Goal: Transaction & Acquisition: Download file/media

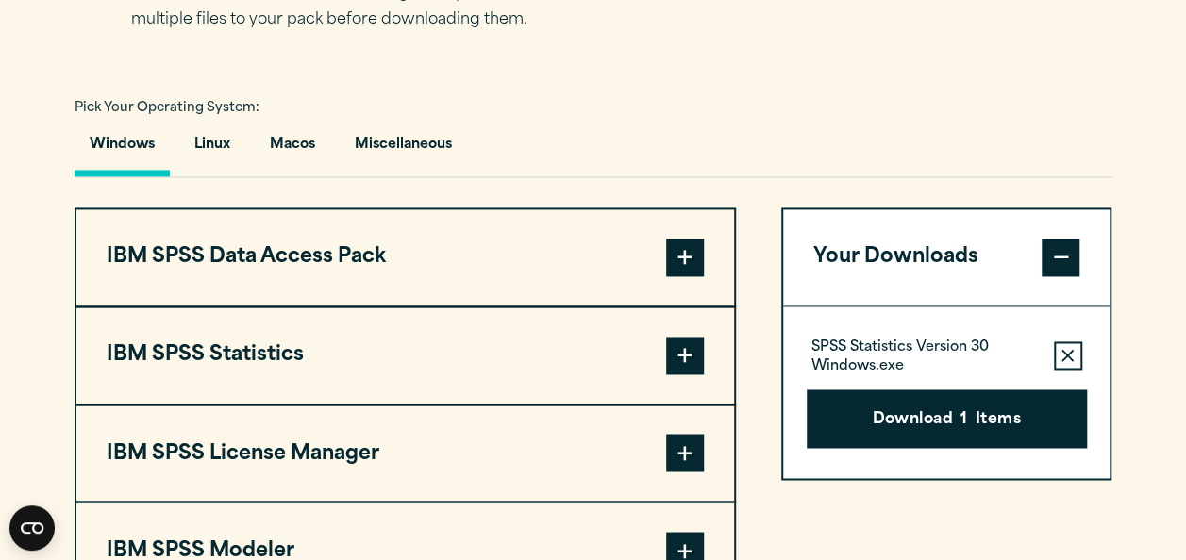
scroll to position [1359, 0]
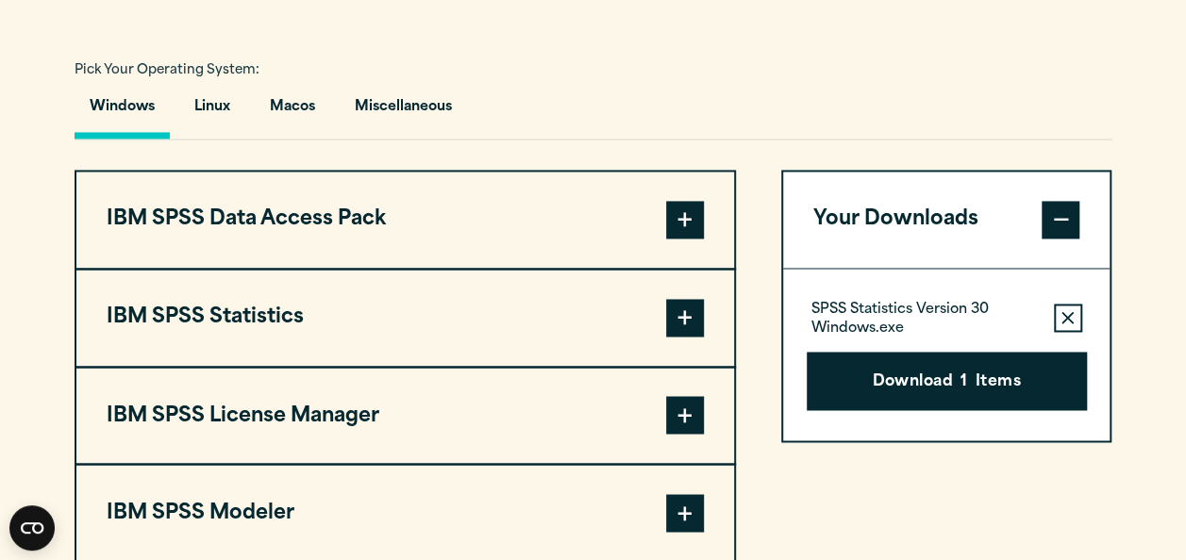
click at [675, 326] on span at bounding box center [685, 318] width 38 height 38
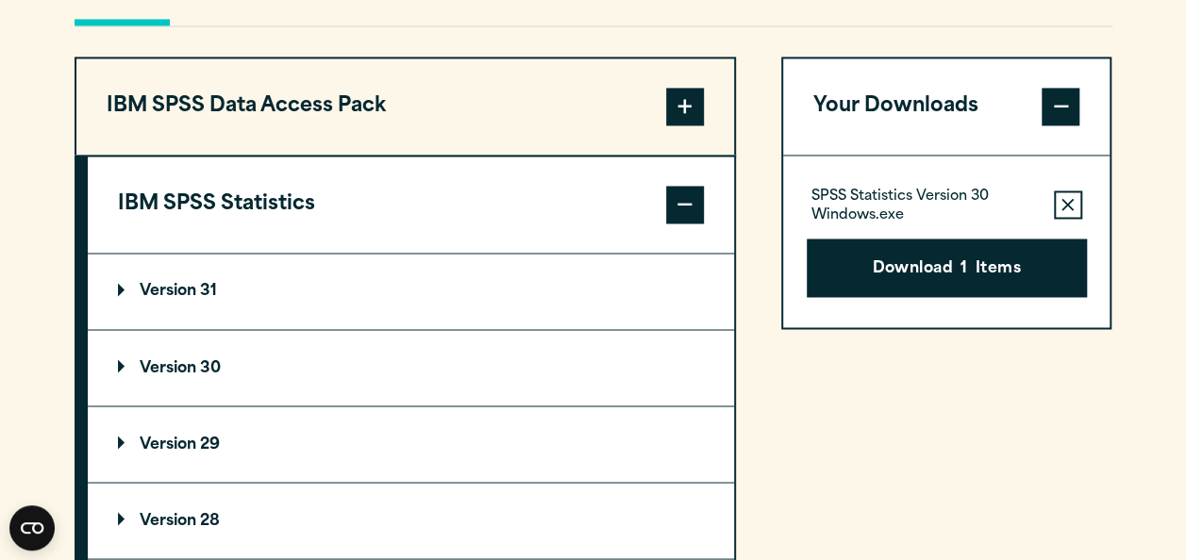
scroll to position [1509, 0]
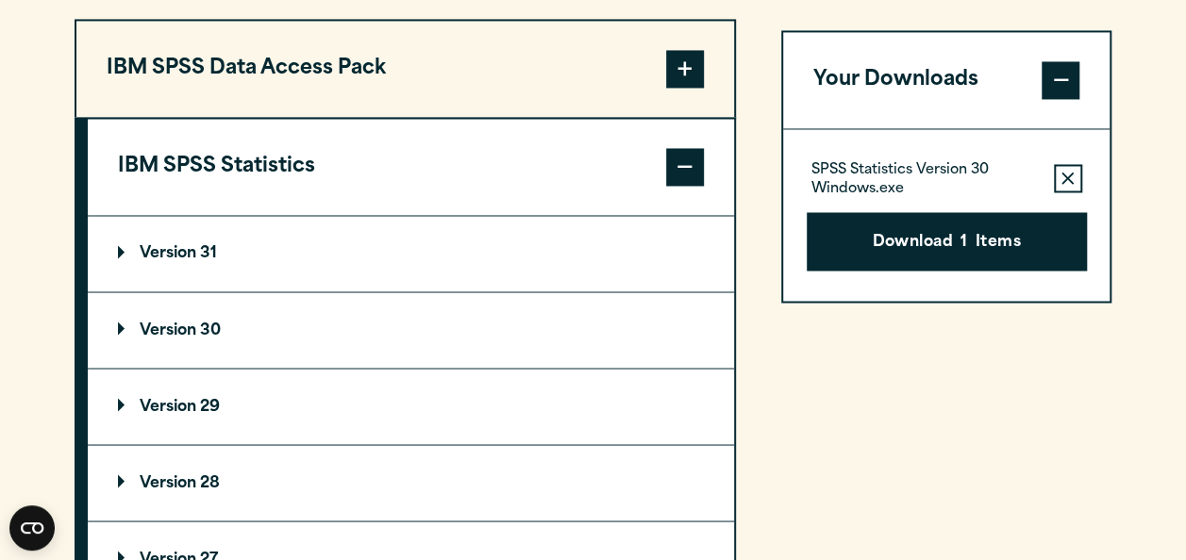
click at [119, 406] on p "Version 29" at bounding box center [169, 406] width 102 height 15
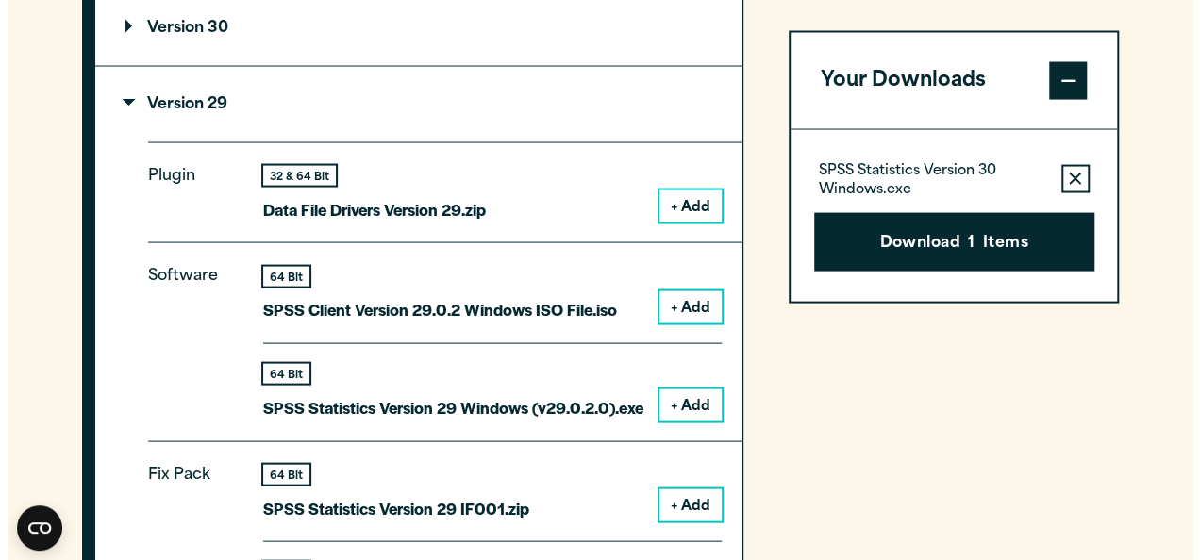
scroll to position [1849, 0]
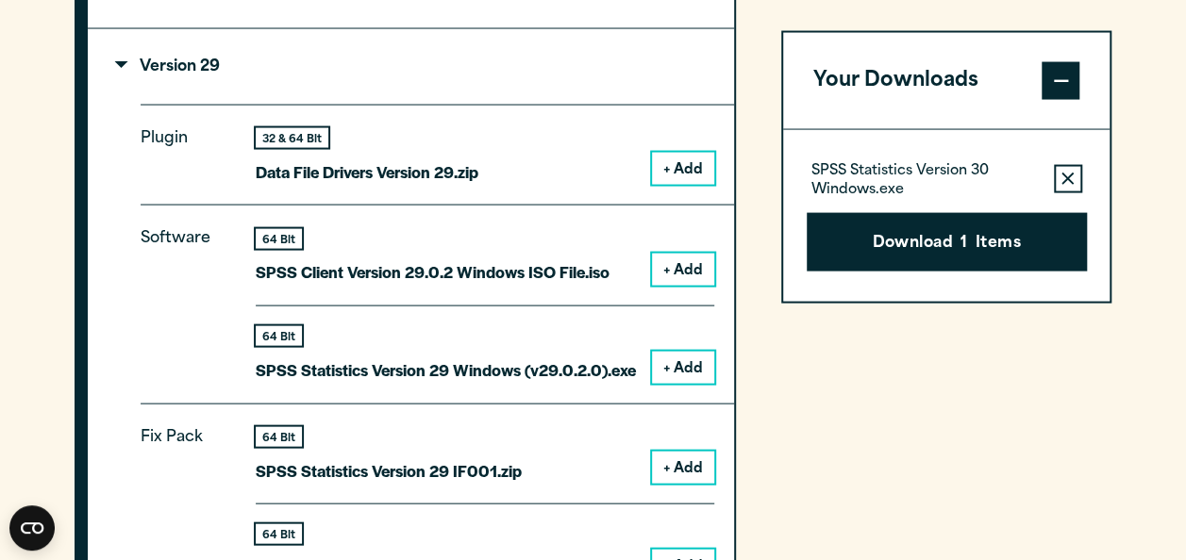
click at [683, 375] on button "+ Add" at bounding box center [683, 368] width 62 height 32
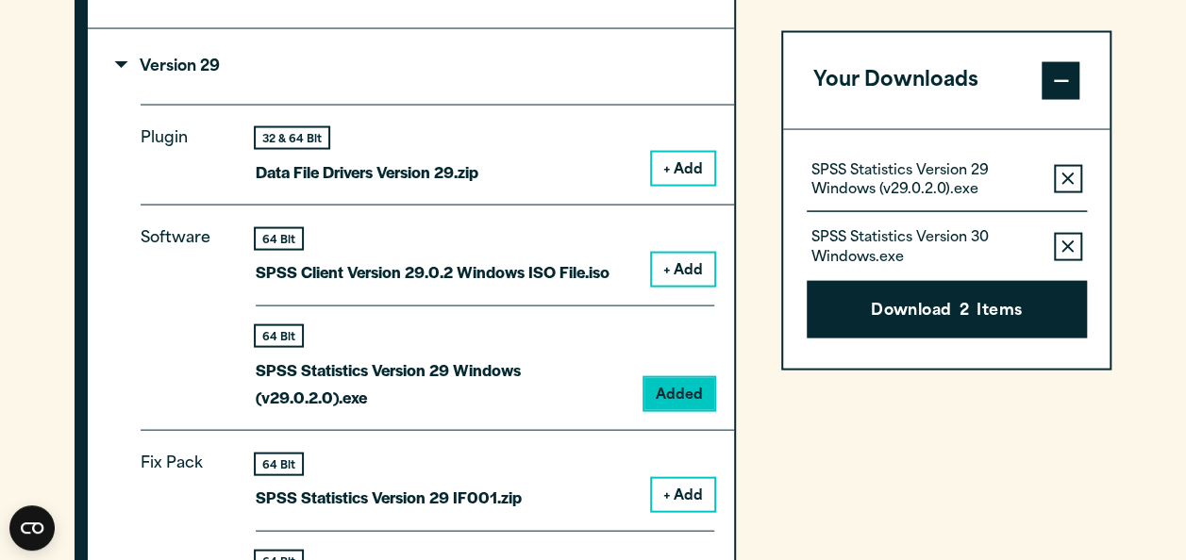
click at [1061, 243] on icon "button" at bounding box center [1067, 246] width 12 height 13
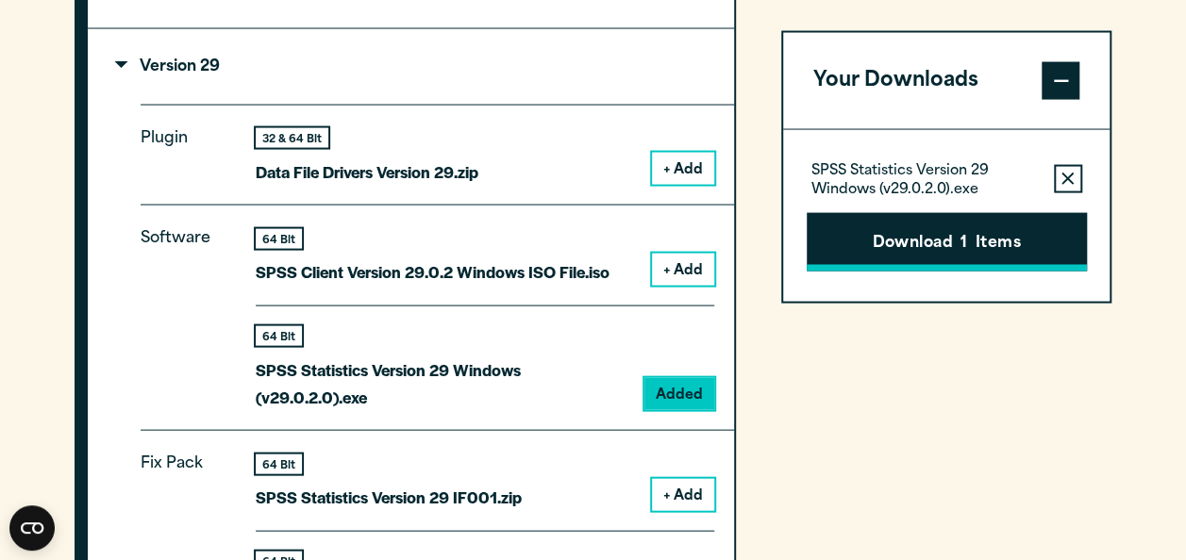
click at [1010, 234] on button "Download 1 Items" at bounding box center [947, 241] width 280 height 58
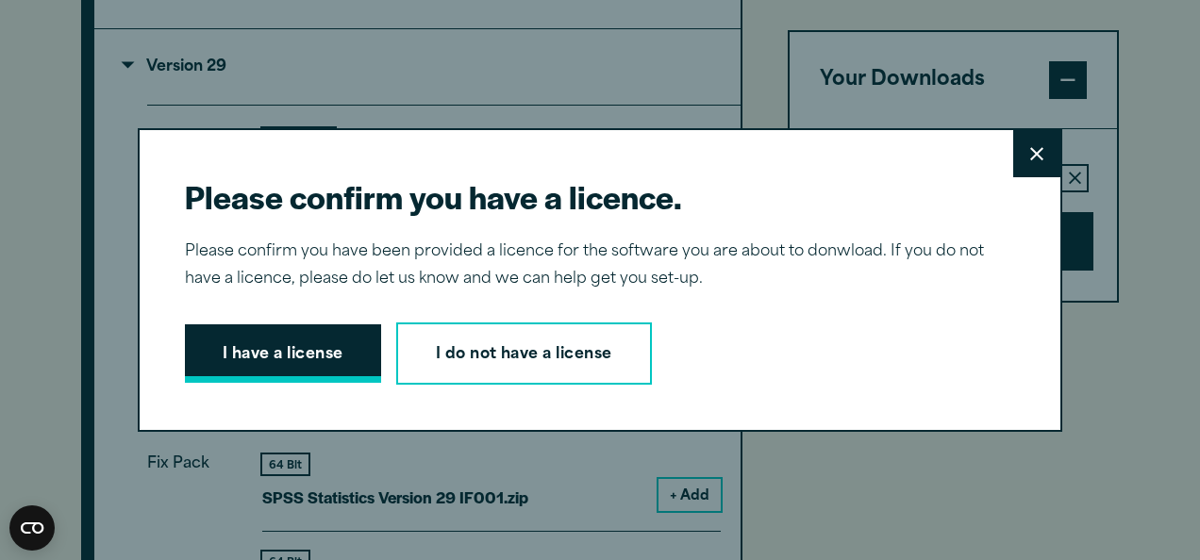
click at [285, 347] on button "I have a license" at bounding box center [283, 354] width 196 height 58
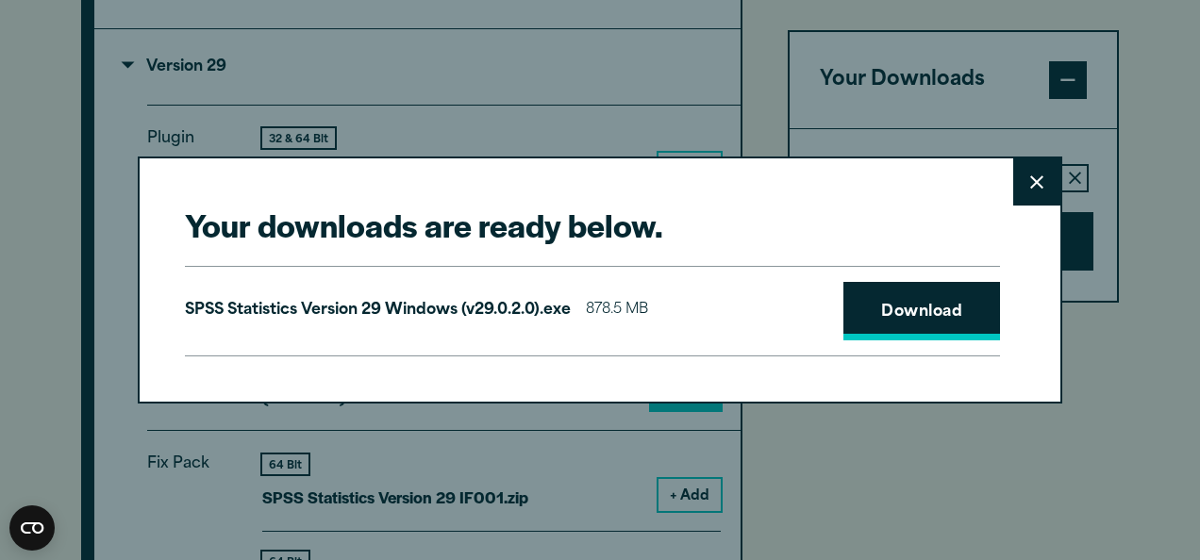
click at [894, 306] on link "Download" at bounding box center [921, 311] width 157 height 58
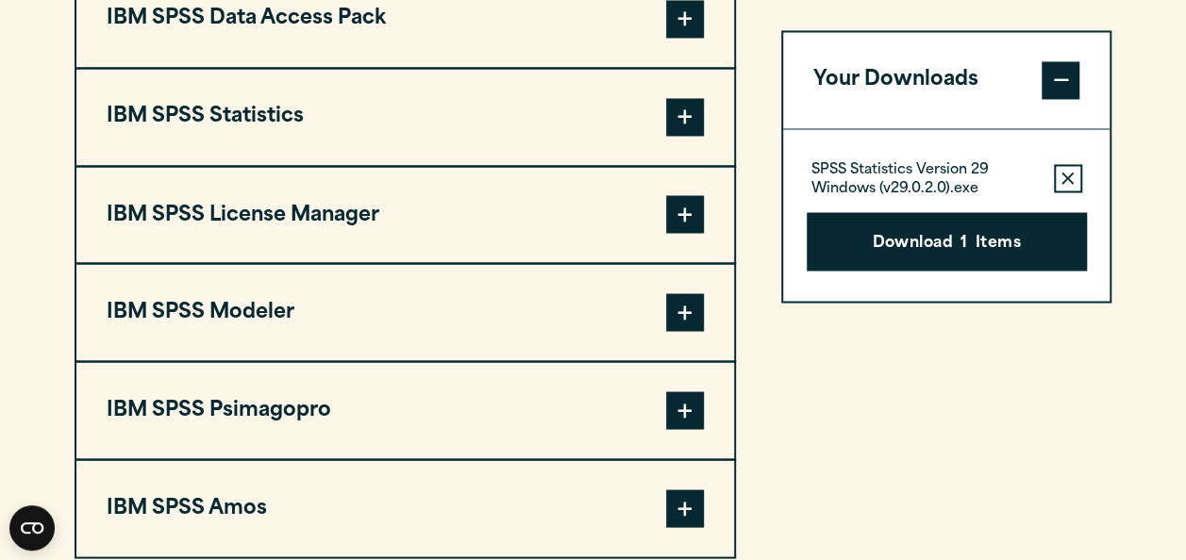
scroll to position [1542, 0]
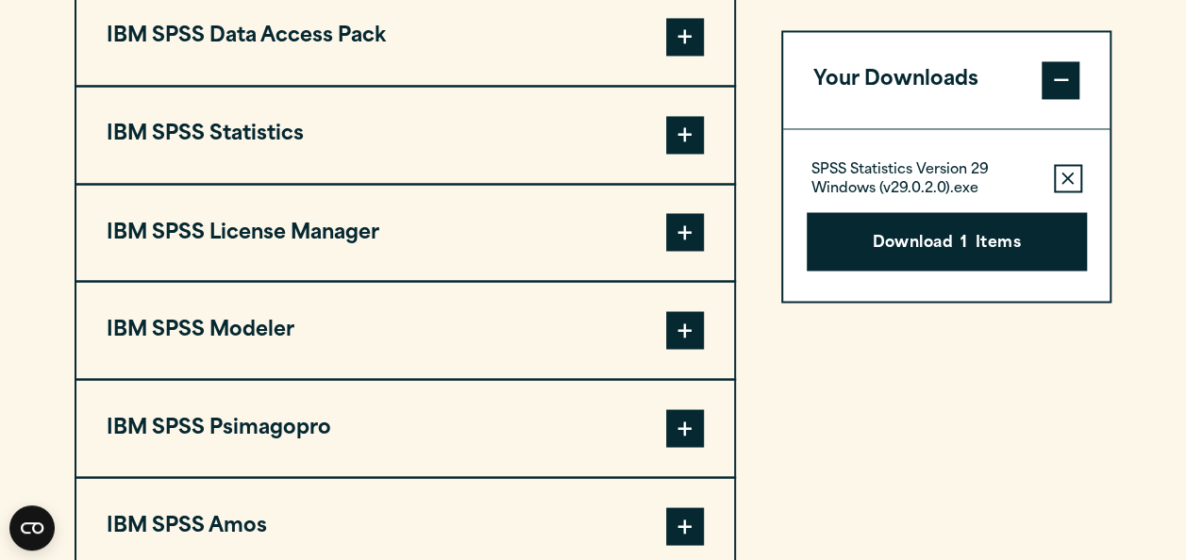
click at [673, 119] on span at bounding box center [685, 135] width 38 height 38
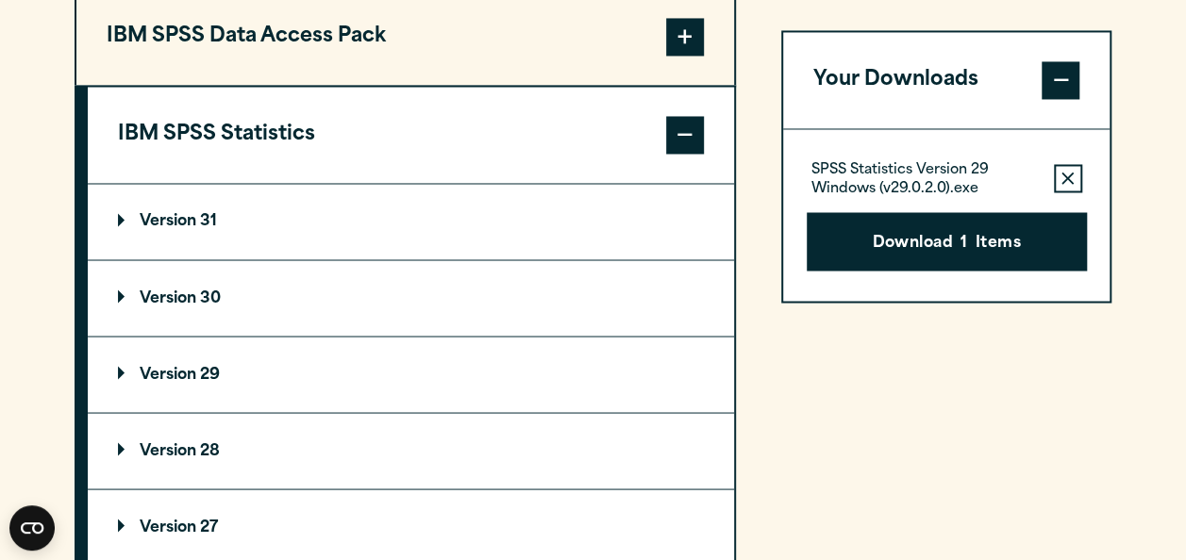
click at [124, 292] on p "Version 30" at bounding box center [169, 298] width 103 height 15
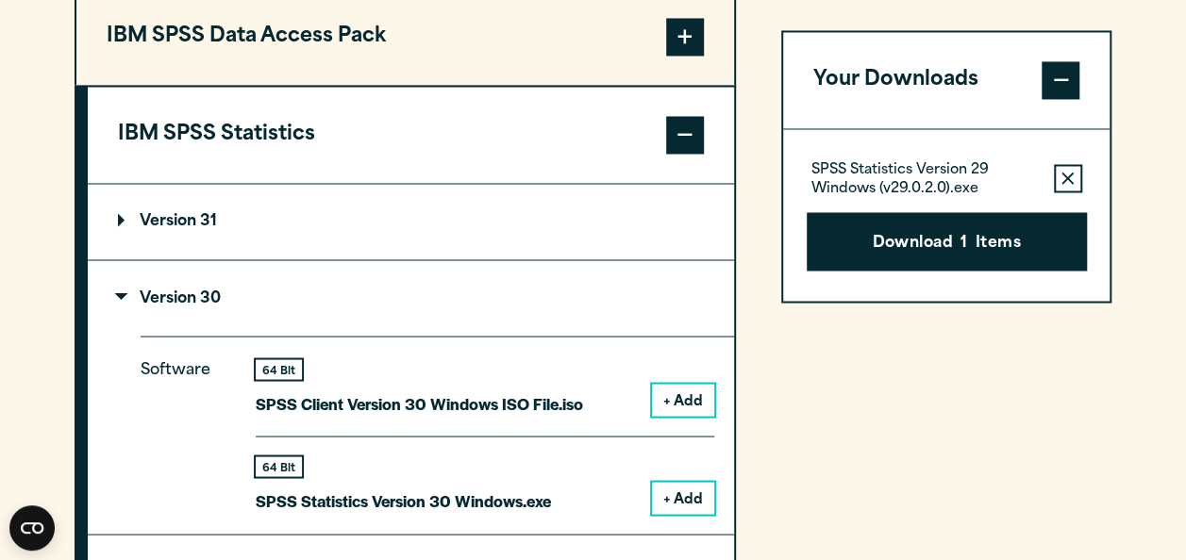
click at [695, 502] on button "+ Add" at bounding box center [683, 498] width 62 height 32
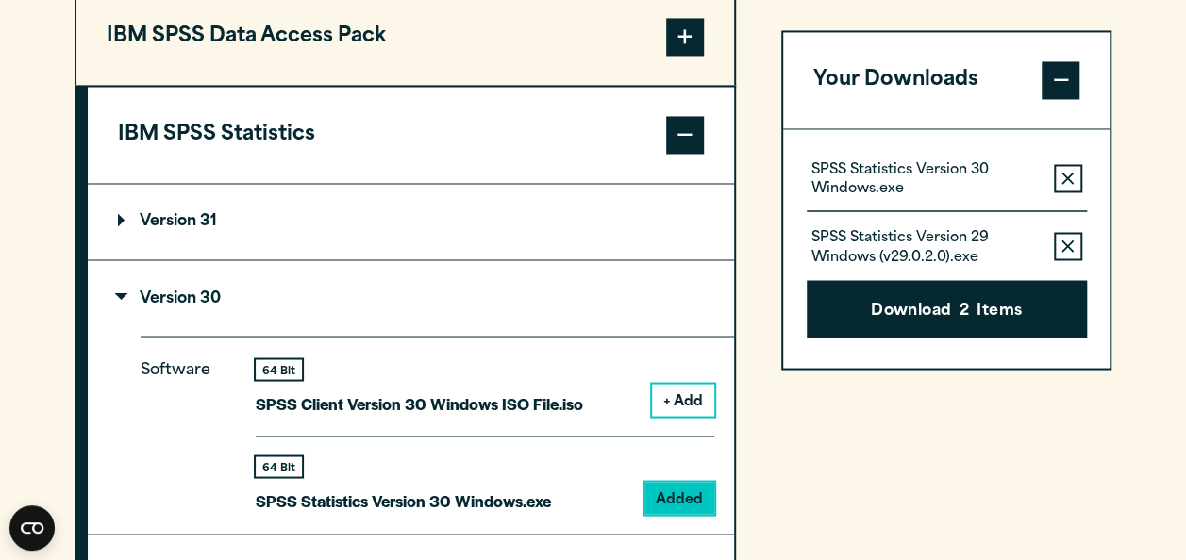
click at [1072, 233] on button "Remove this item from your software download list" at bounding box center [1068, 246] width 28 height 28
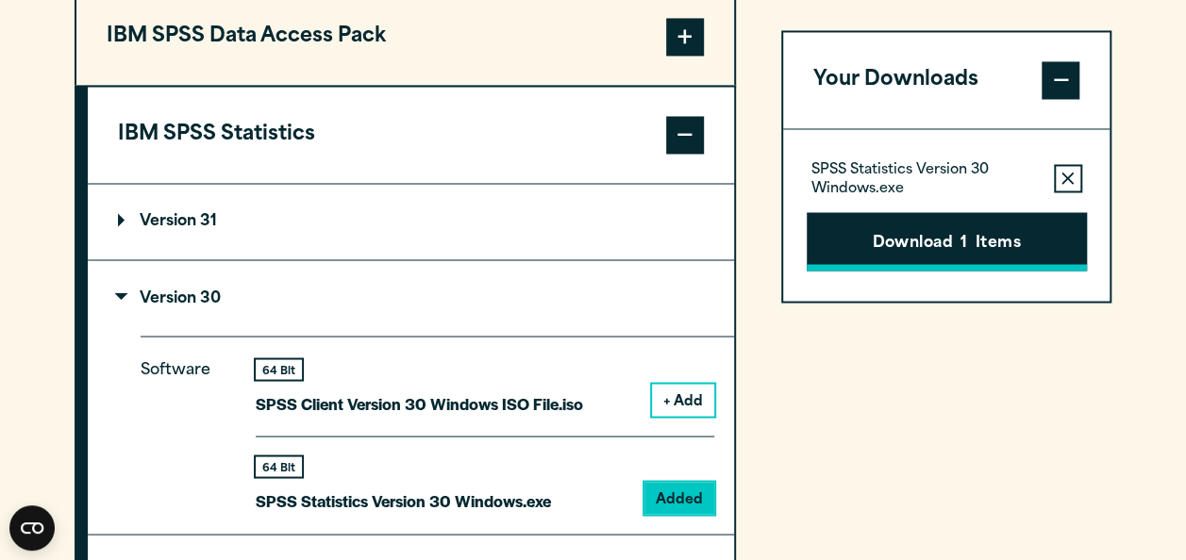
click at [1015, 238] on button "Download 1 Items" at bounding box center [947, 241] width 280 height 58
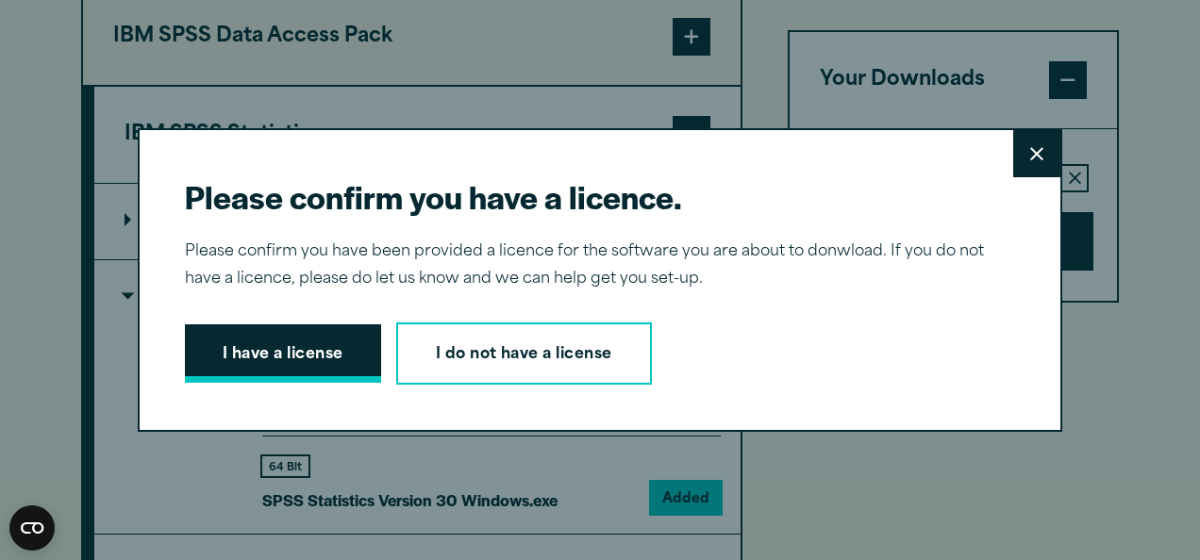
click at [298, 361] on button "I have a license" at bounding box center [283, 354] width 196 height 58
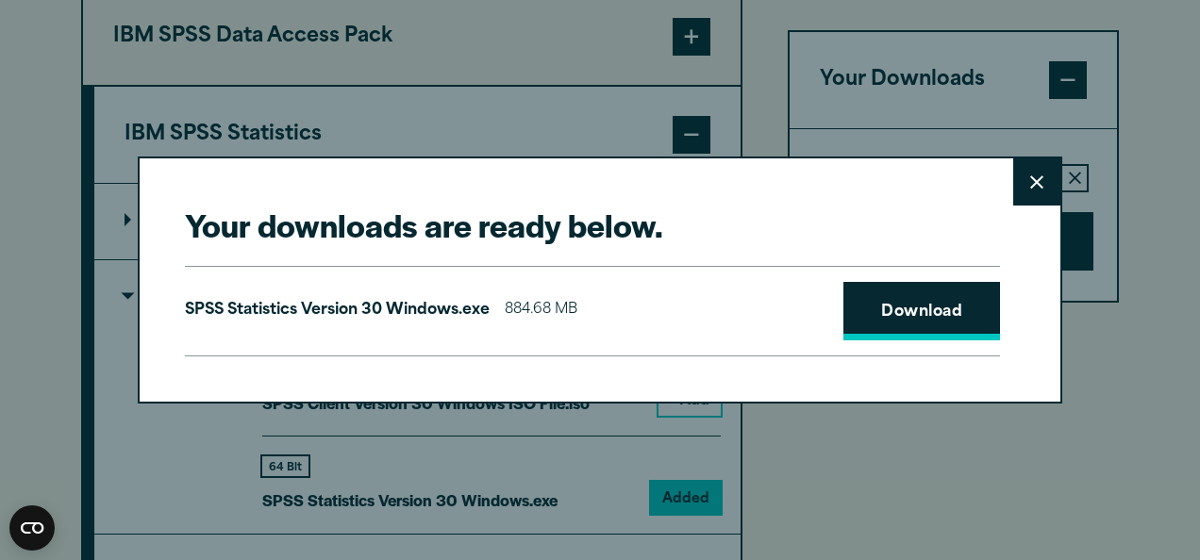
click at [950, 314] on link "Download" at bounding box center [921, 311] width 157 height 58
click at [1024, 169] on button "Close" at bounding box center [1036, 181] width 47 height 47
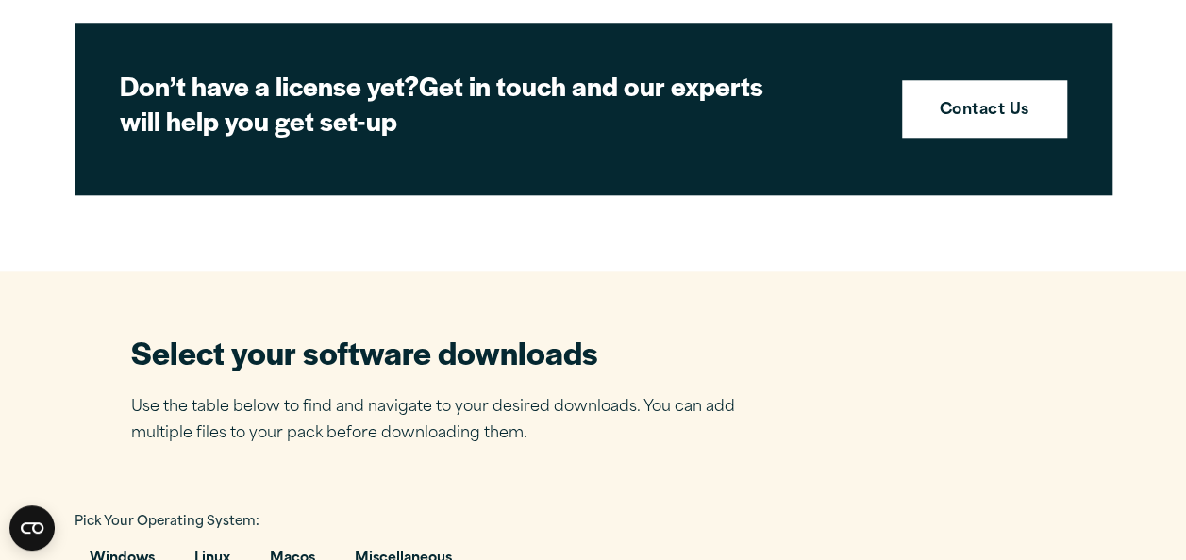
scroll to position [859, 0]
